Goal: Transaction & Acquisition: Purchase product/service

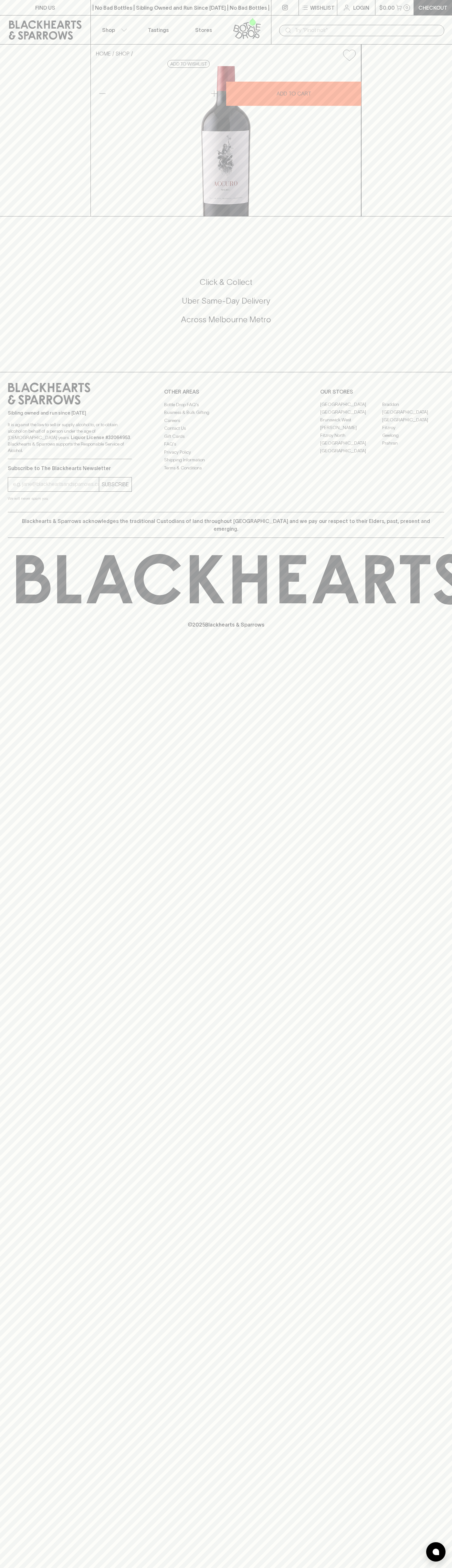
click at [247, 12] on div "| No Bad Bottles | Sibling Owned and Run Since [DATE] | No Bad Bottles | Siblin…" at bounding box center [180, 7] width 181 height 15
click at [422, 1491] on div "FIND US | No Bad Bottles | Sibling Owned and Run Since [DATE] | No Bad Bottles …" at bounding box center [226, 784] width 452 height 1568
click at [22, 1567] on html "FIND US | No Bad Bottles | Sibling Owned and Run Since [DATE] | No Bad Bottles …" at bounding box center [226, 784] width 452 height 1568
click at [28, 781] on div "FIND US | No Bad Bottles | Sibling Owned and Run Since [DATE] | No Bad Bottles …" at bounding box center [226, 784] width 452 height 1568
